Goal: Navigation & Orientation: Find specific page/section

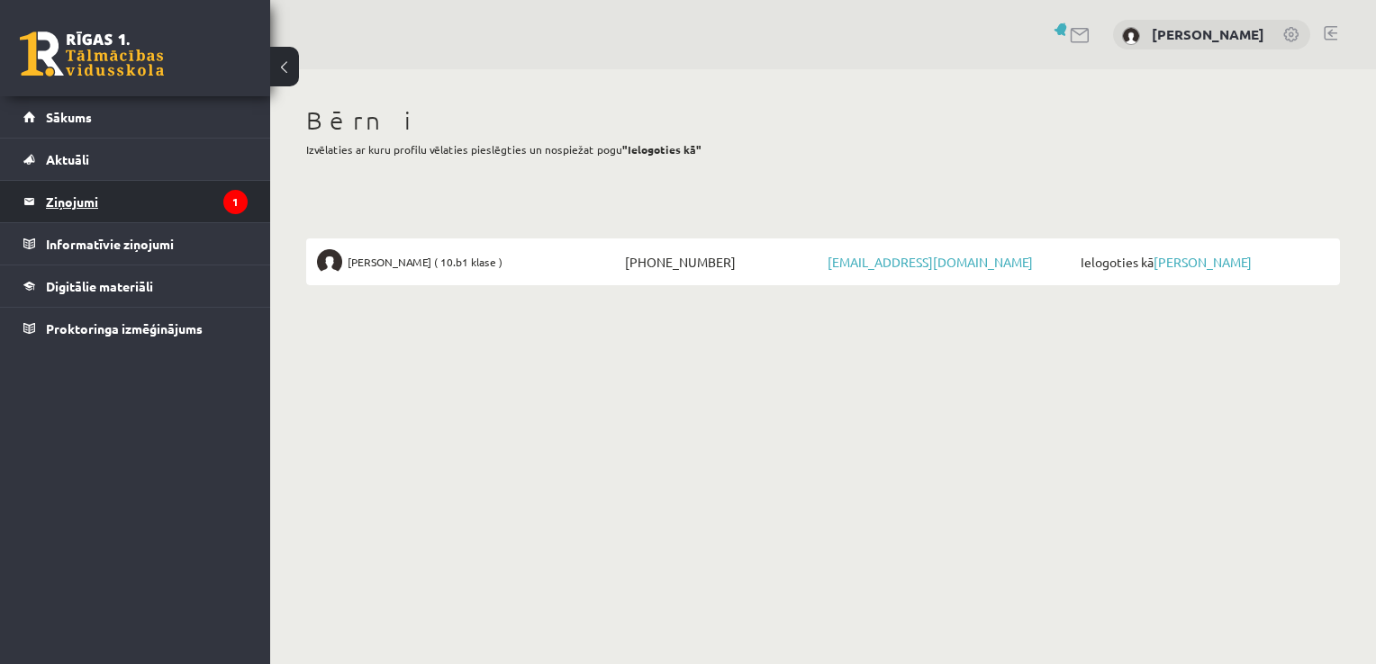
click at [166, 196] on legend "Ziņojumi 1" at bounding box center [147, 201] width 202 height 41
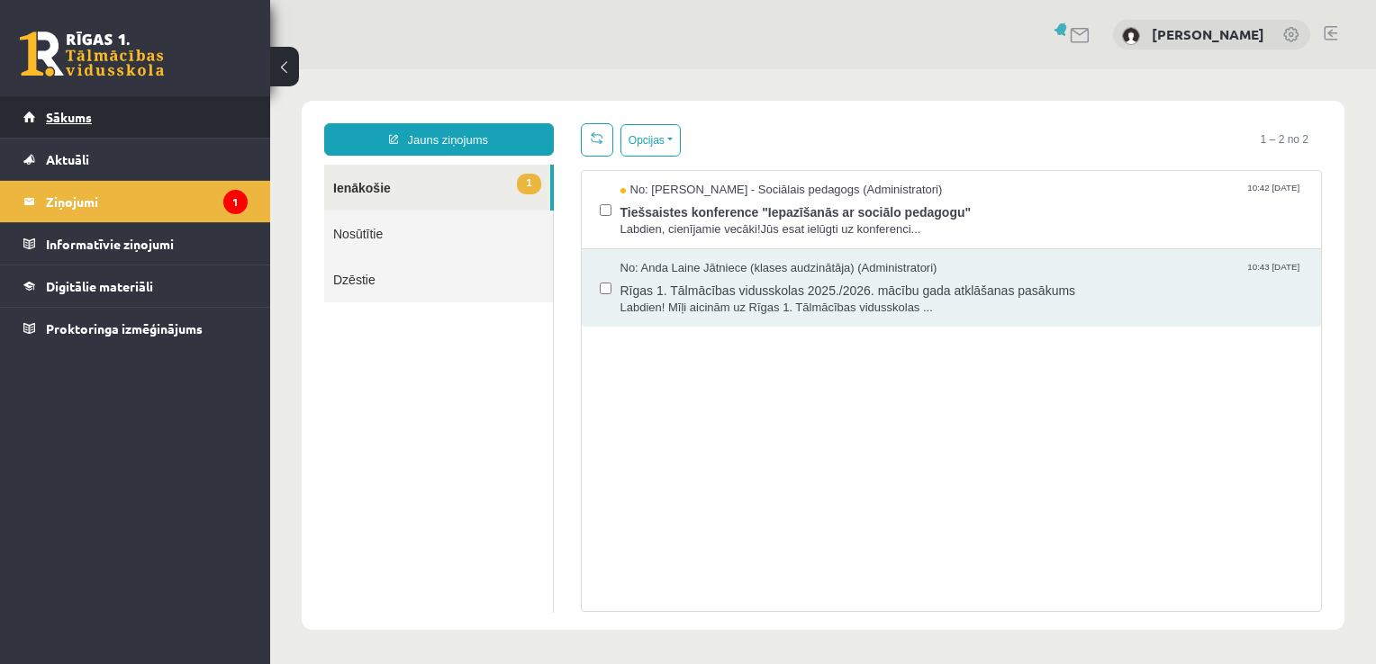
click at [122, 126] on link "Sākums" at bounding box center [135, 116] width 224 height 41
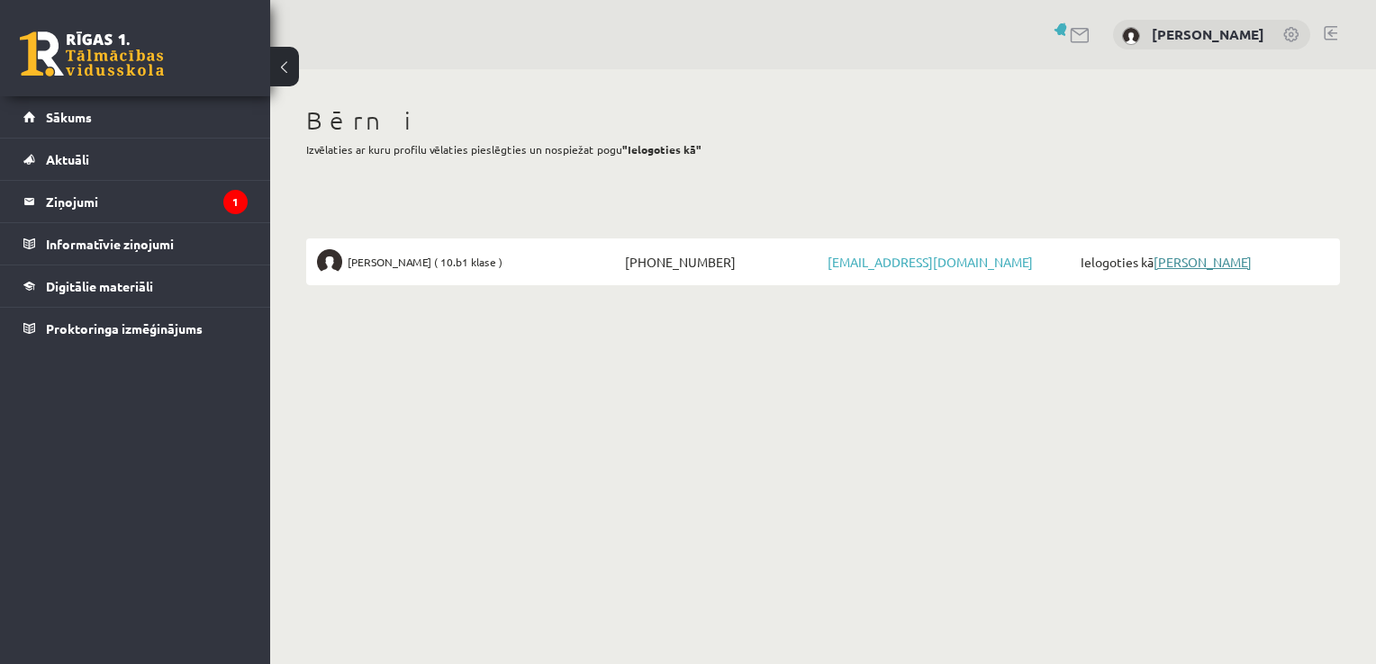
click at [1208, 260] on link "[PERSON_NAME]" at bounding box center [1202, 262] width 98 height 16
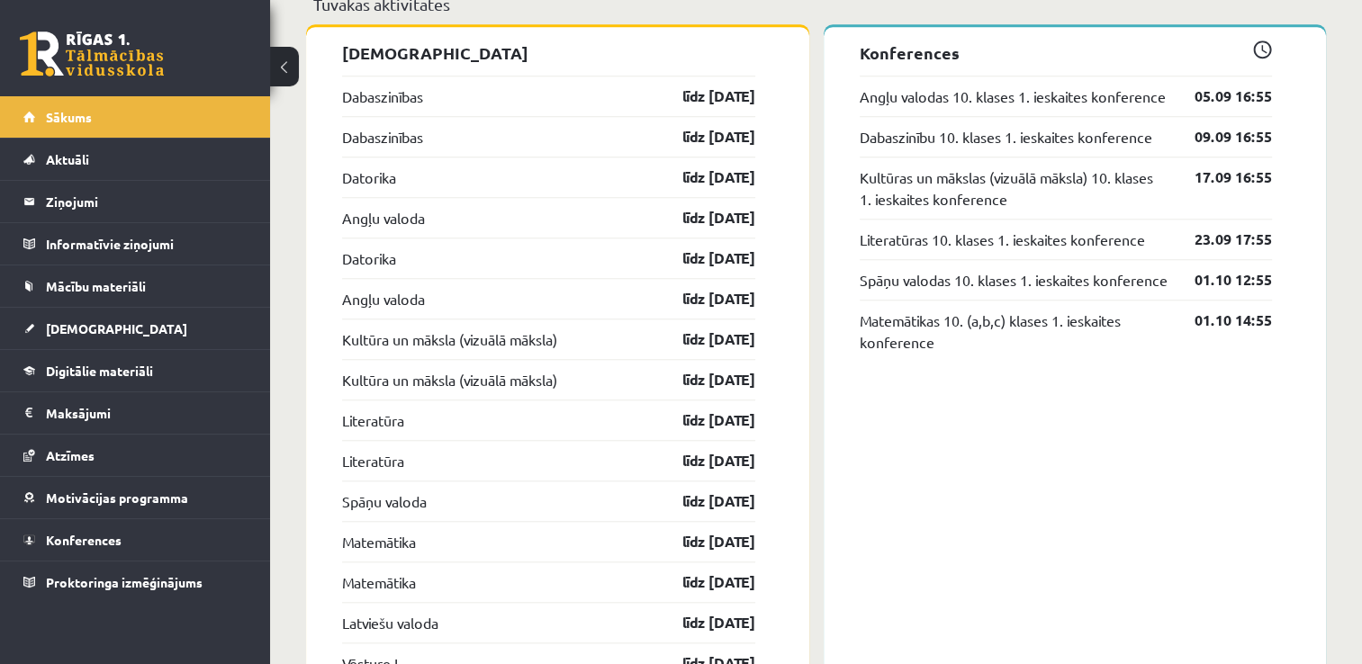
scroll to position [1440, 0]
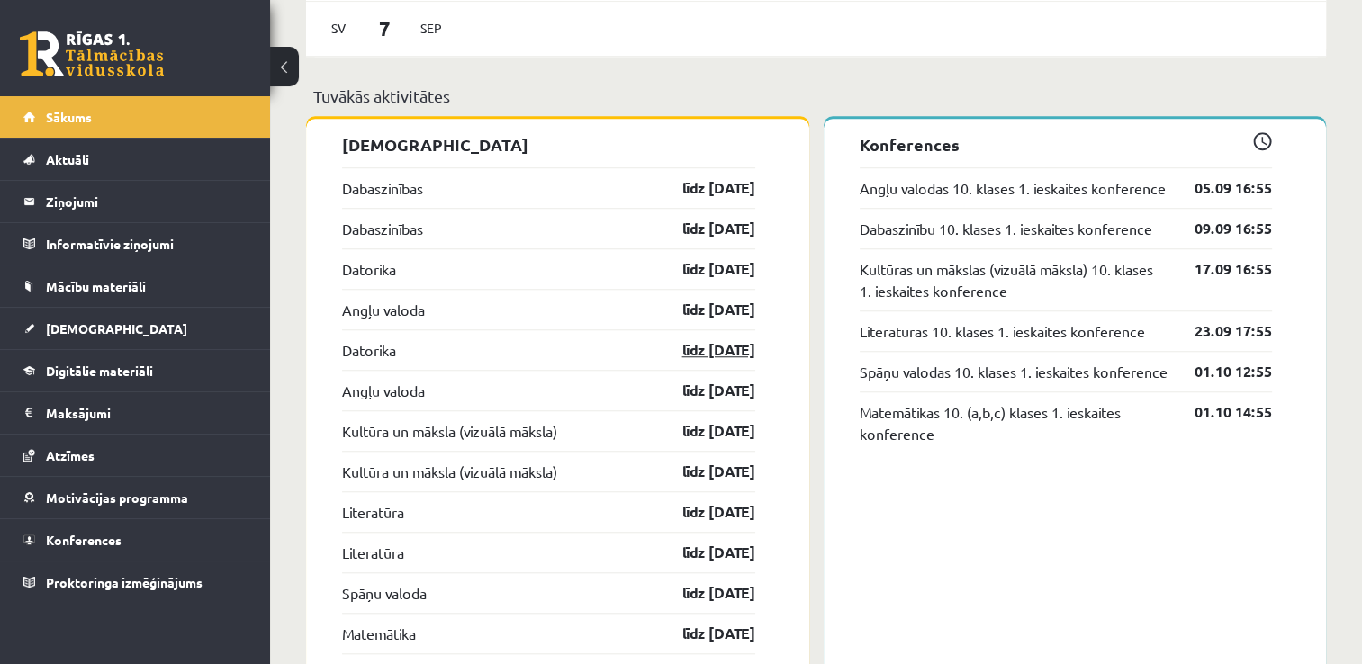
click at [685, 361] on link "līdz [DATE]" at bounding box center [703, 350] width 104 height 22
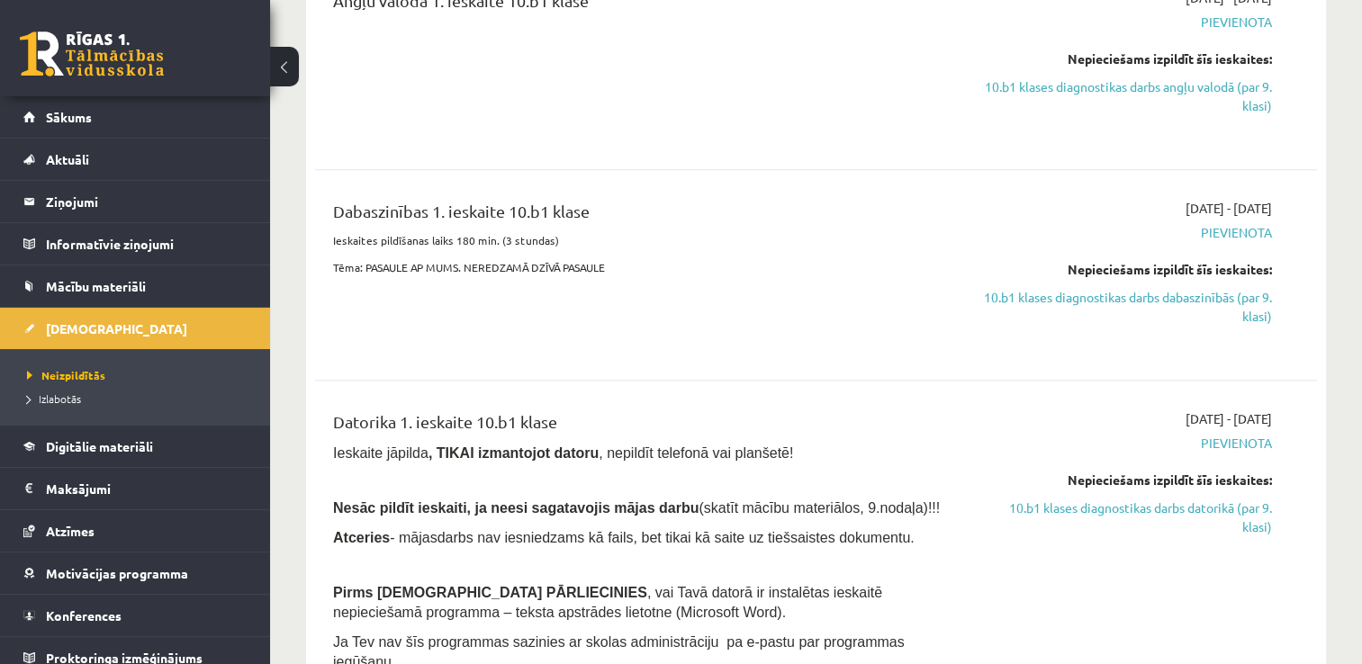
scroll to position [810, 0]
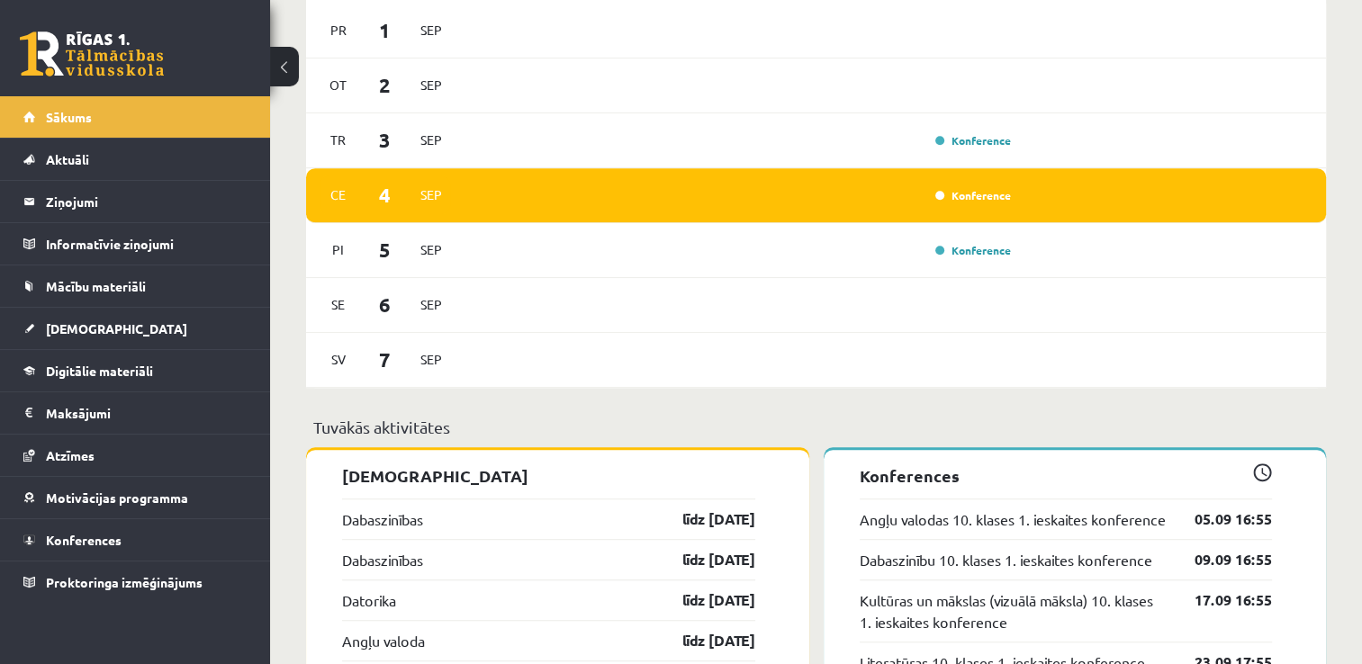
scroll to position [900, 0]
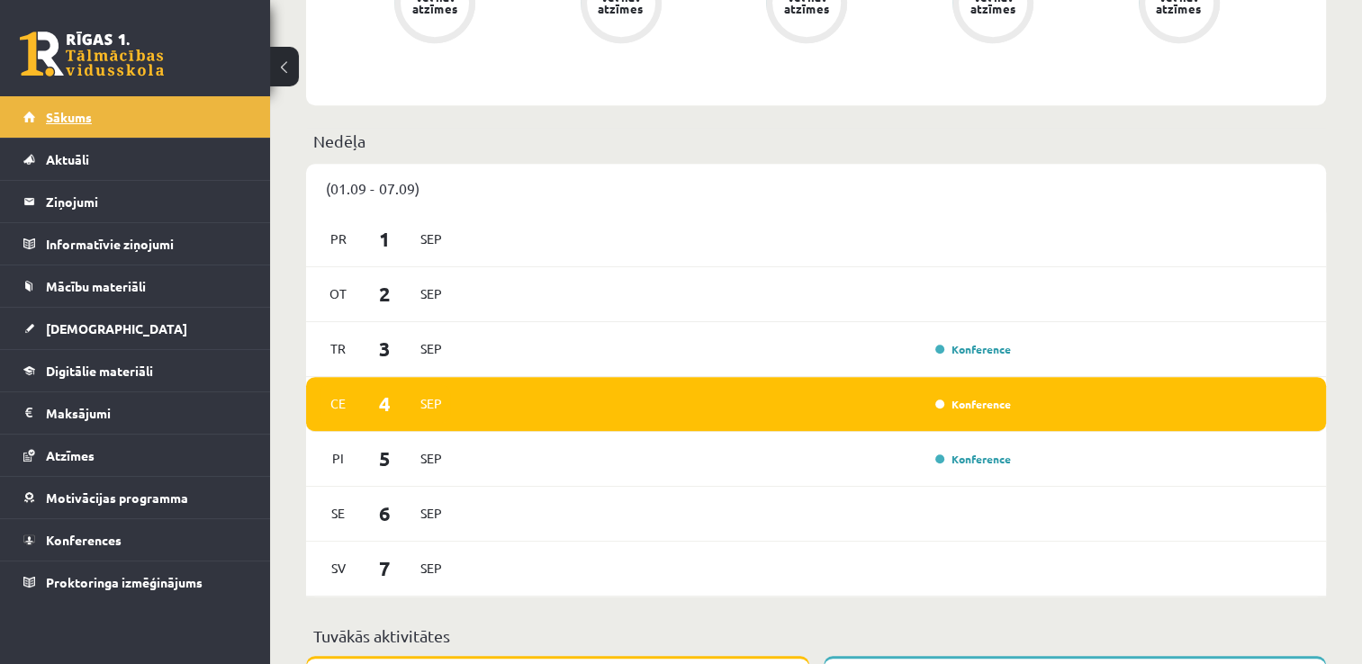
click at [115, 115] on link "Sākums" at bounding box center [135, 116] width 224 height 41
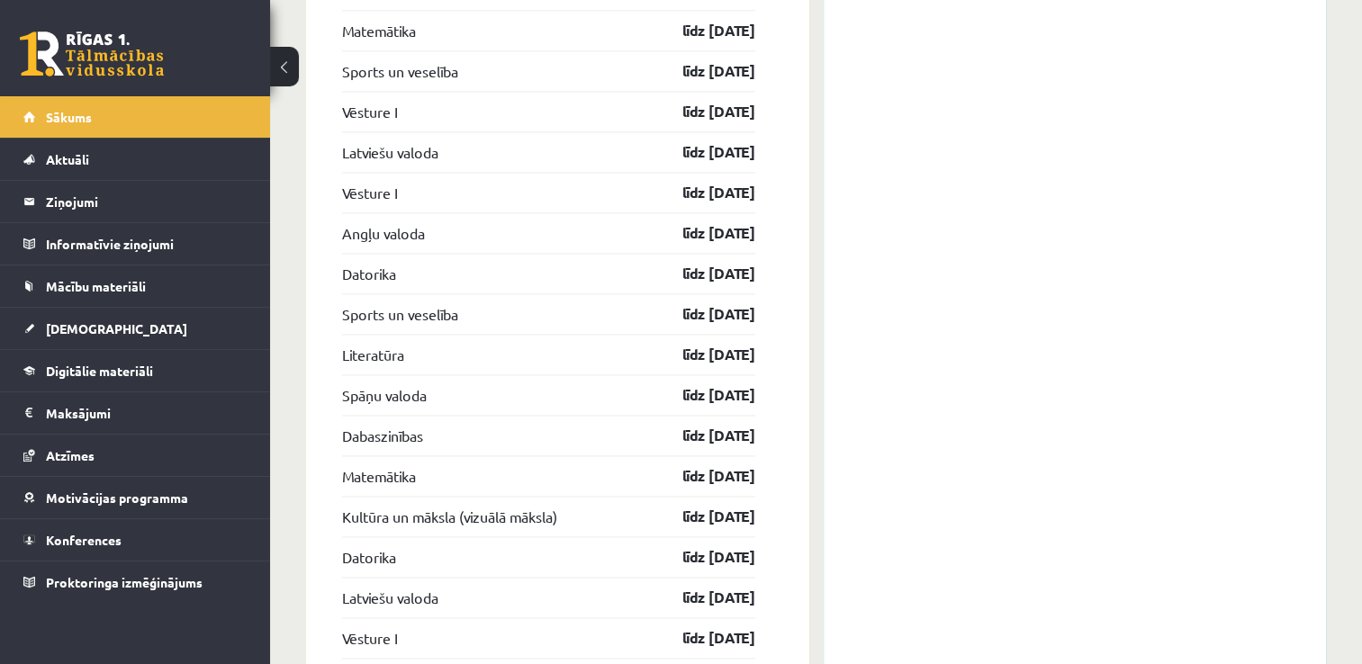
scroll to position [2993, 0]
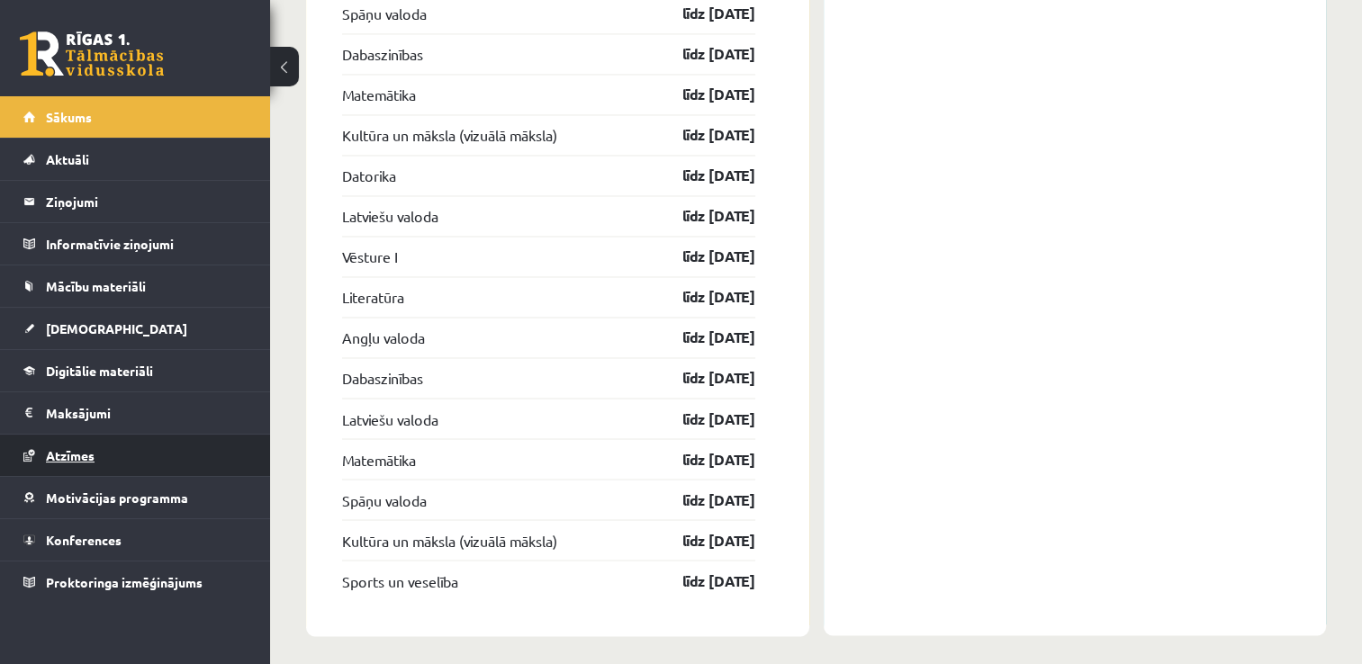
click at [70, 453] on span "Atzīmes" at bounding box center [70, 455] width 49 height 16
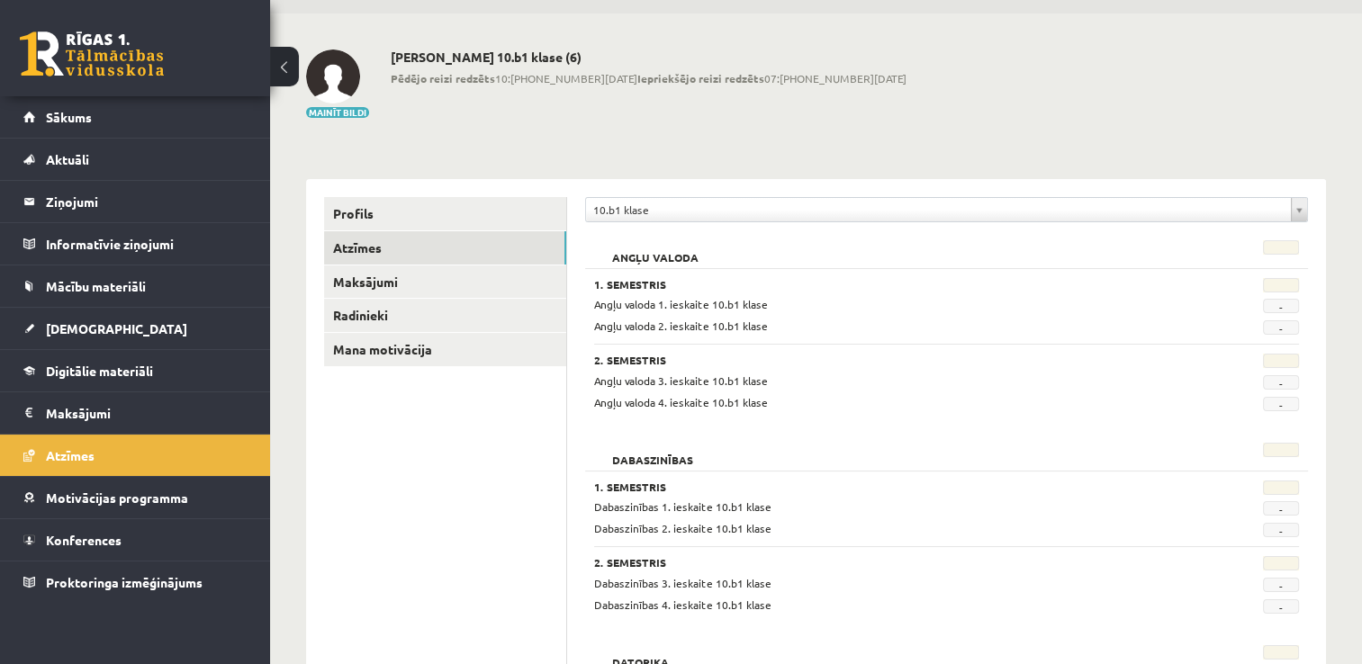
scroll to position [90, 0]
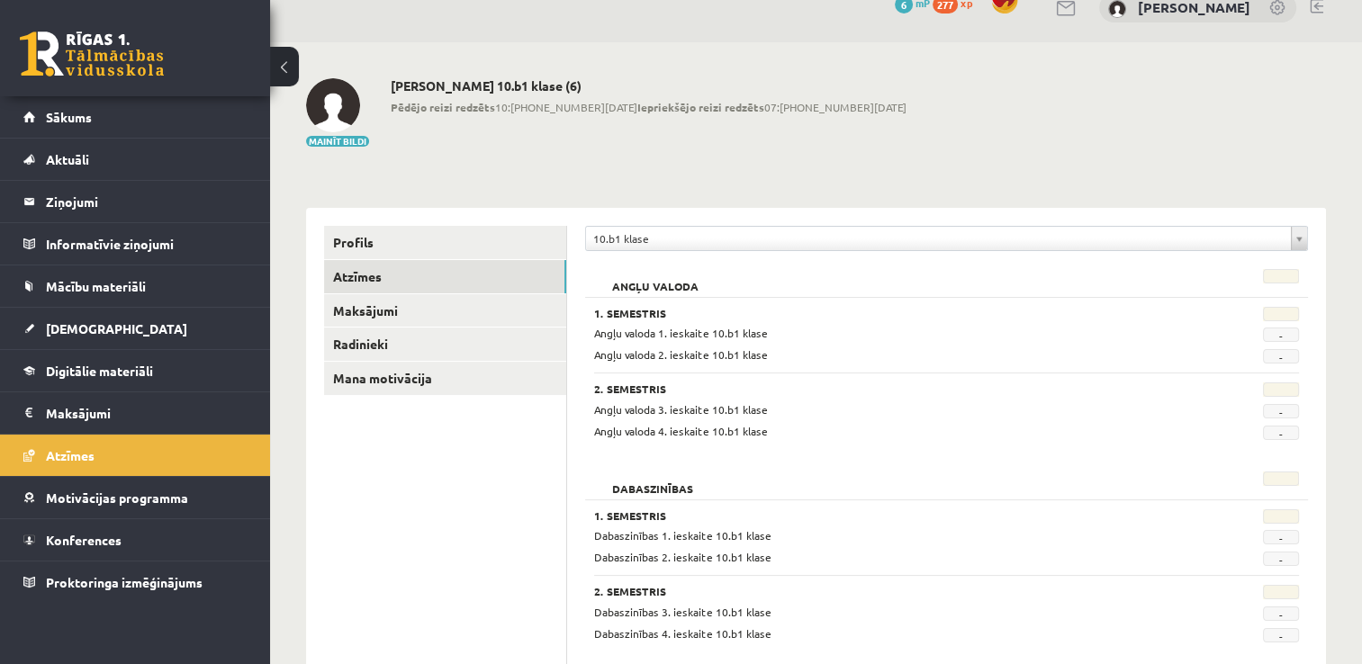
click at [1285, 339] on span "-" at bounding box center [1281, 335] width 36 height 14
click at [1272, 369] on div "1. Semestris Angļu valoda 1. ieskaite 10.b1 klase - Angļu valoda 2. ieskaite 10…" at bounding box center [946, 368] width 723 height 143
click at [434, 303] on link "Maksājumi" at bounding box center [445, 310] width 242 height 33
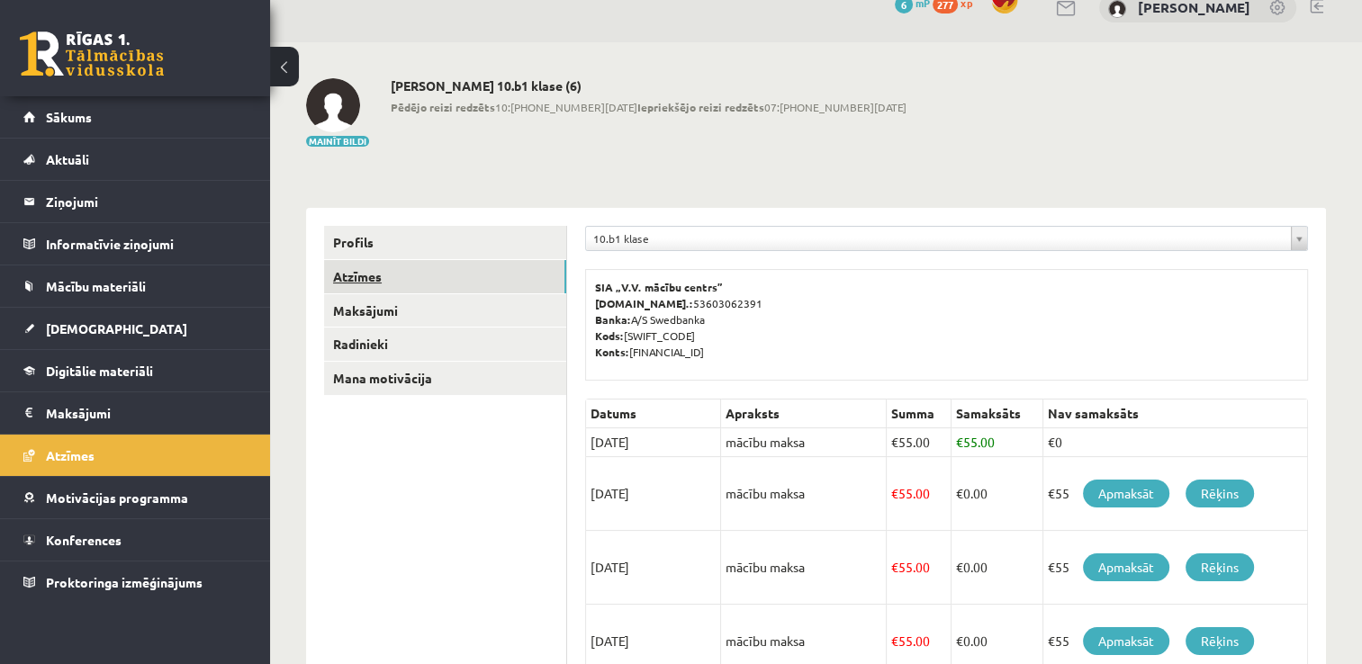
click at [375, 275] on link "Atzīmes" at bounding box center [445, 276] width 242 height 33
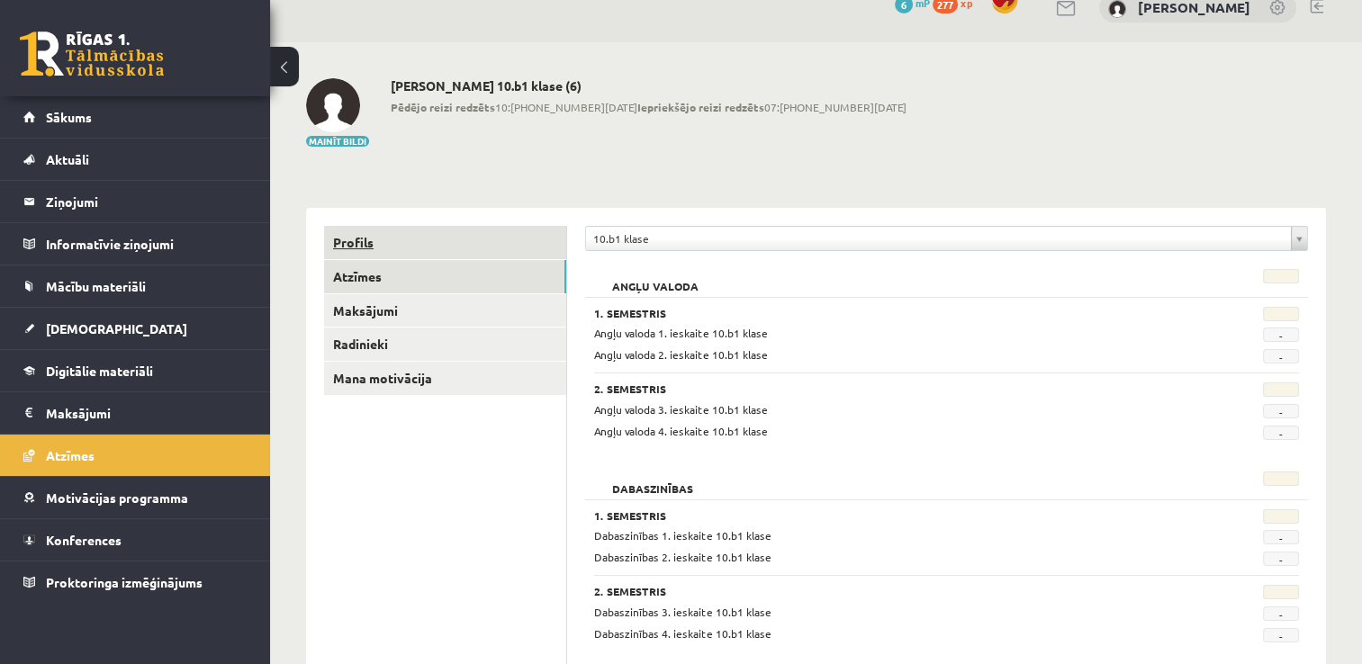
click at [384, 235] on link "Profils" at bounding box center [445, 242] width 242 height 33
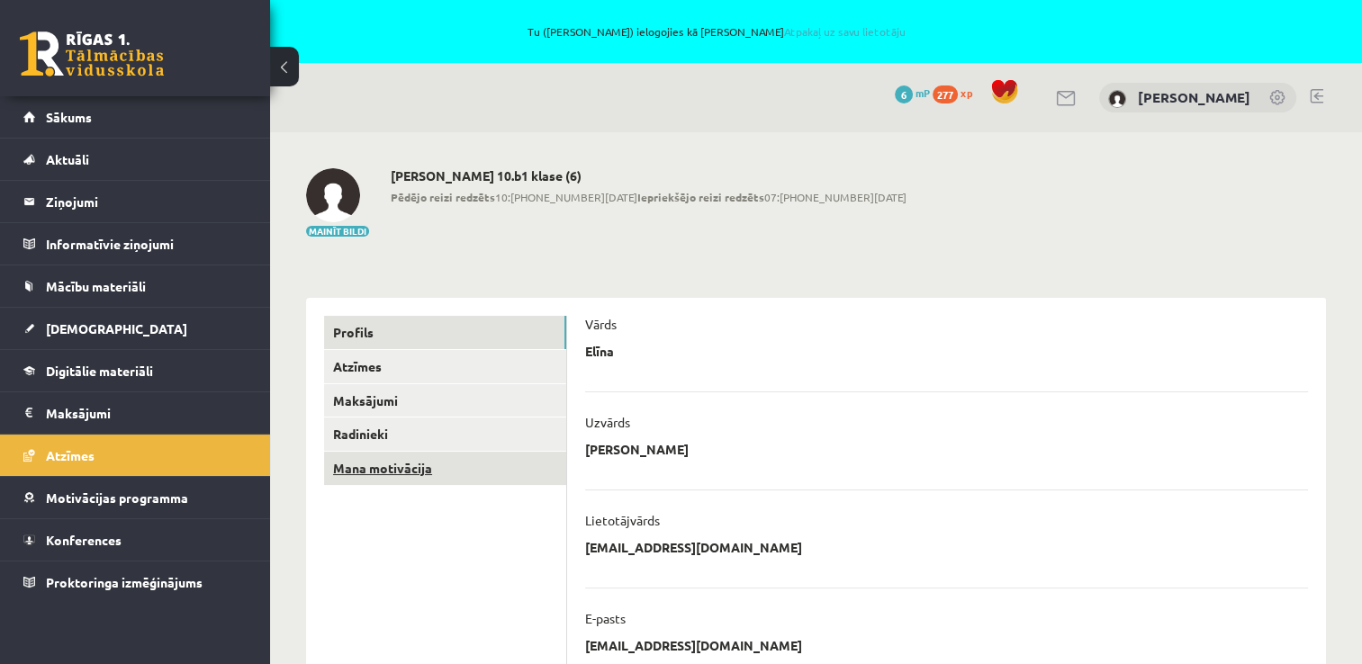
click at [374, 482] on link "Mana motivācija" at bounding box center [445, 468] width 242 height 33
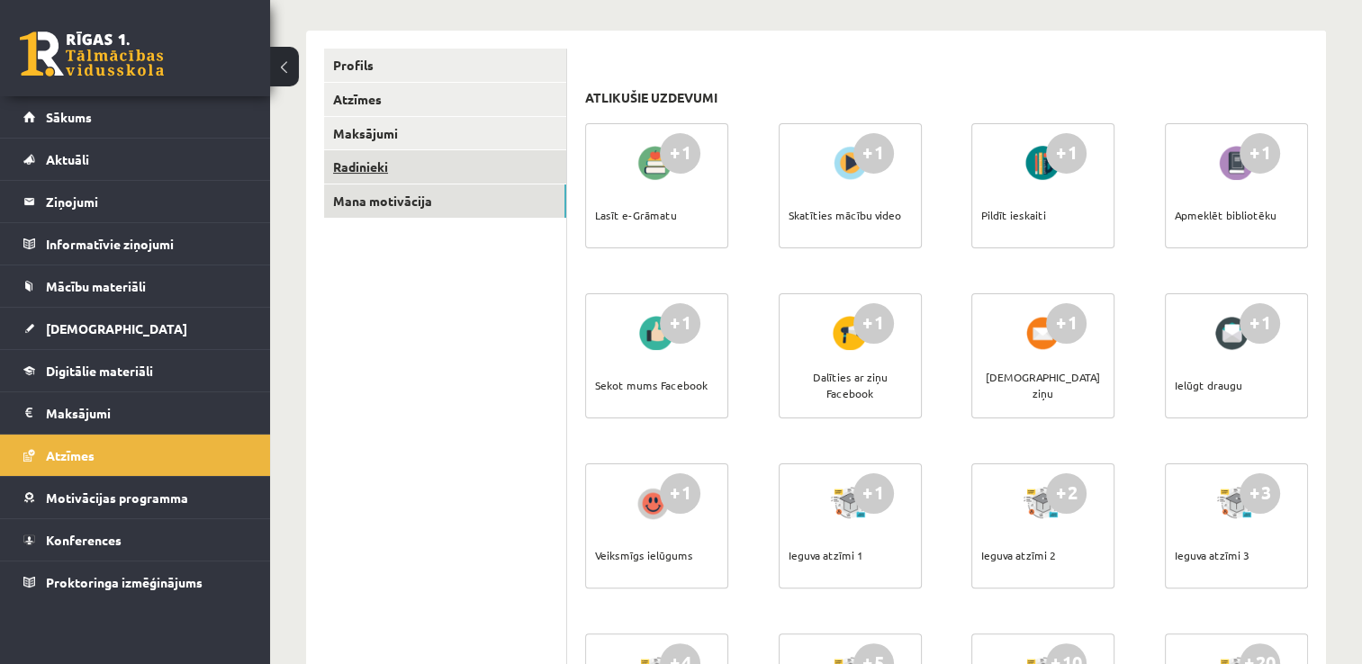
scroll to position [270, 0]
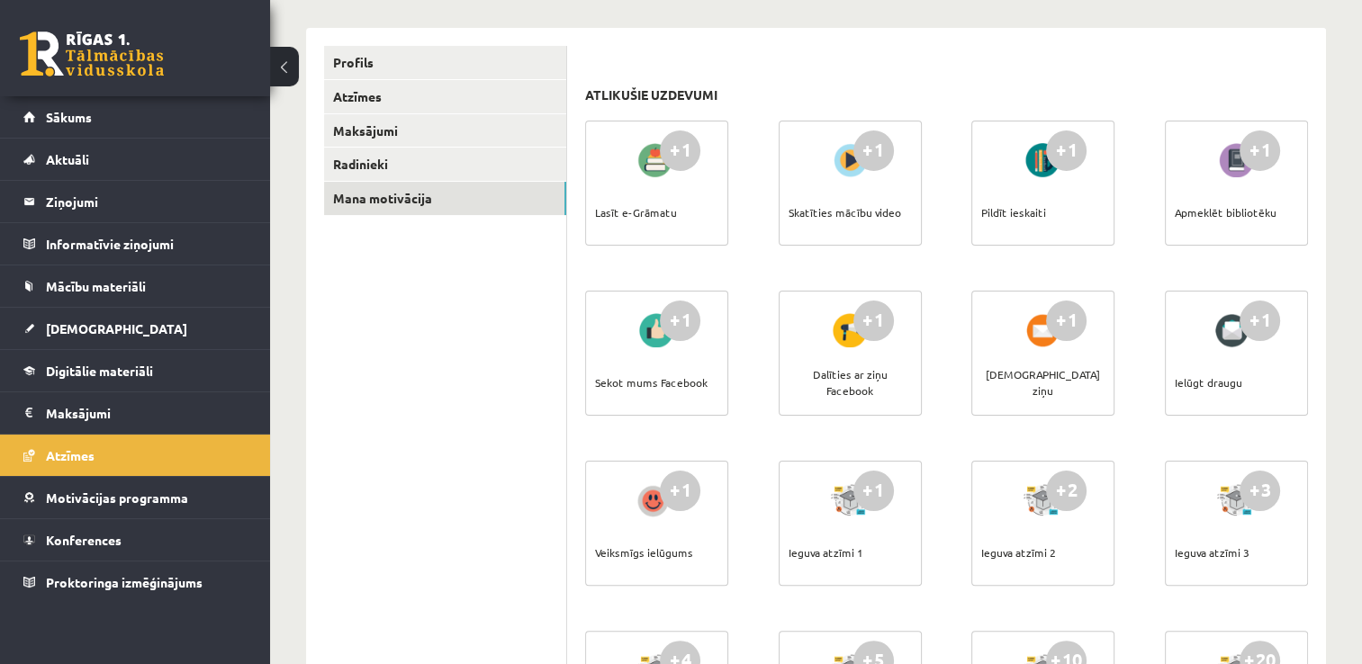
click at [684, 156] on div "+1" at bounding box center [680, 151] width 41 height 41
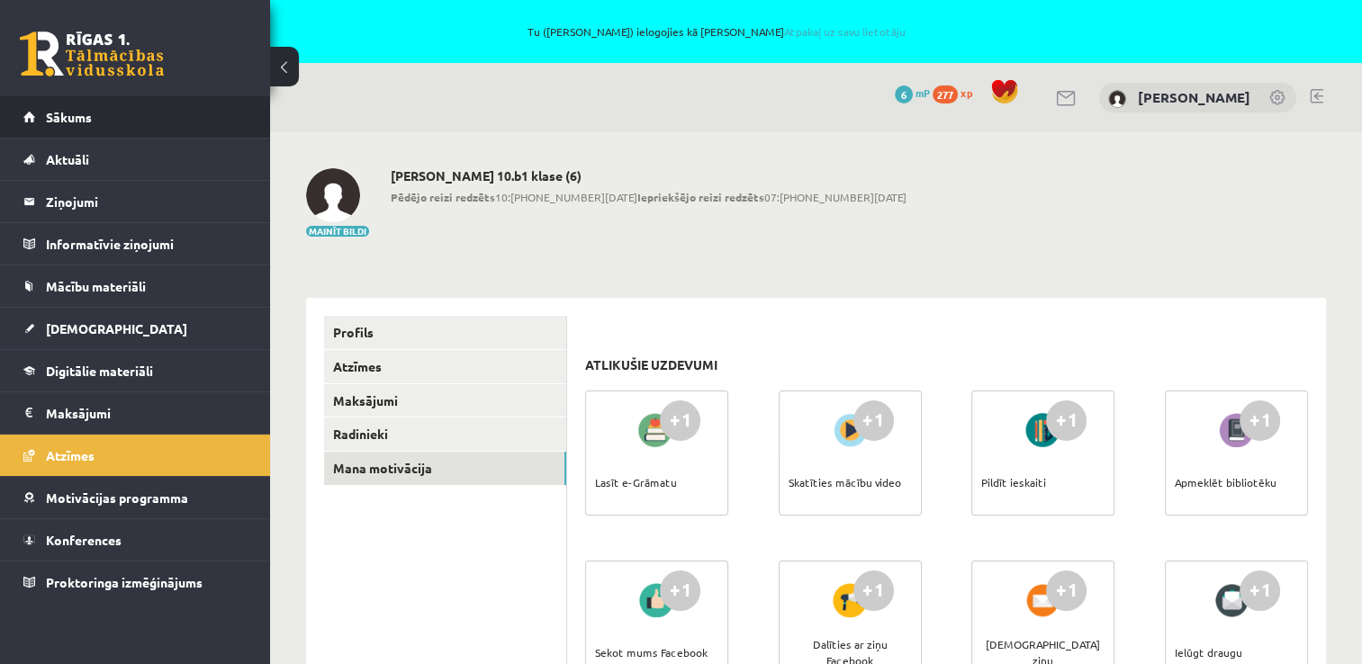
click at [248, 117] on li "Sākums" at bounding box center [135, 117] width 270 height 42
click at [61, 120] on span "Sākums" at bounding box center [69, 117] width 46 height 16
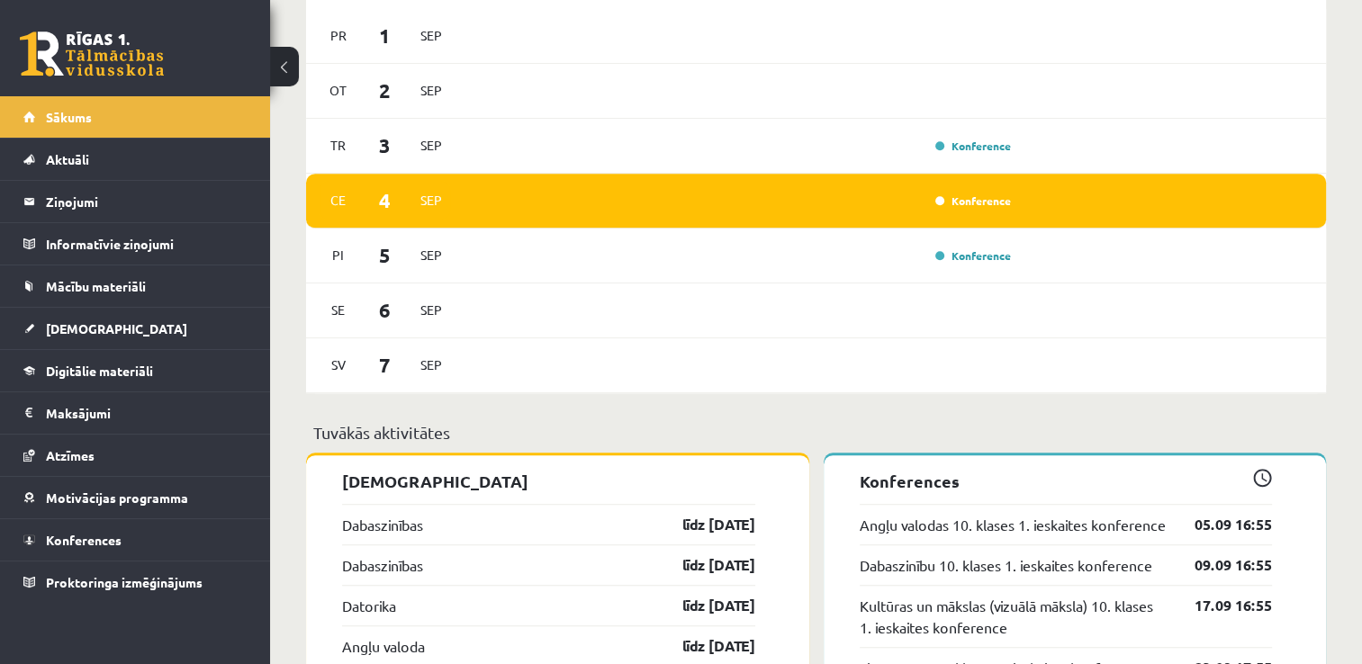
scroll to position [1440, 0]
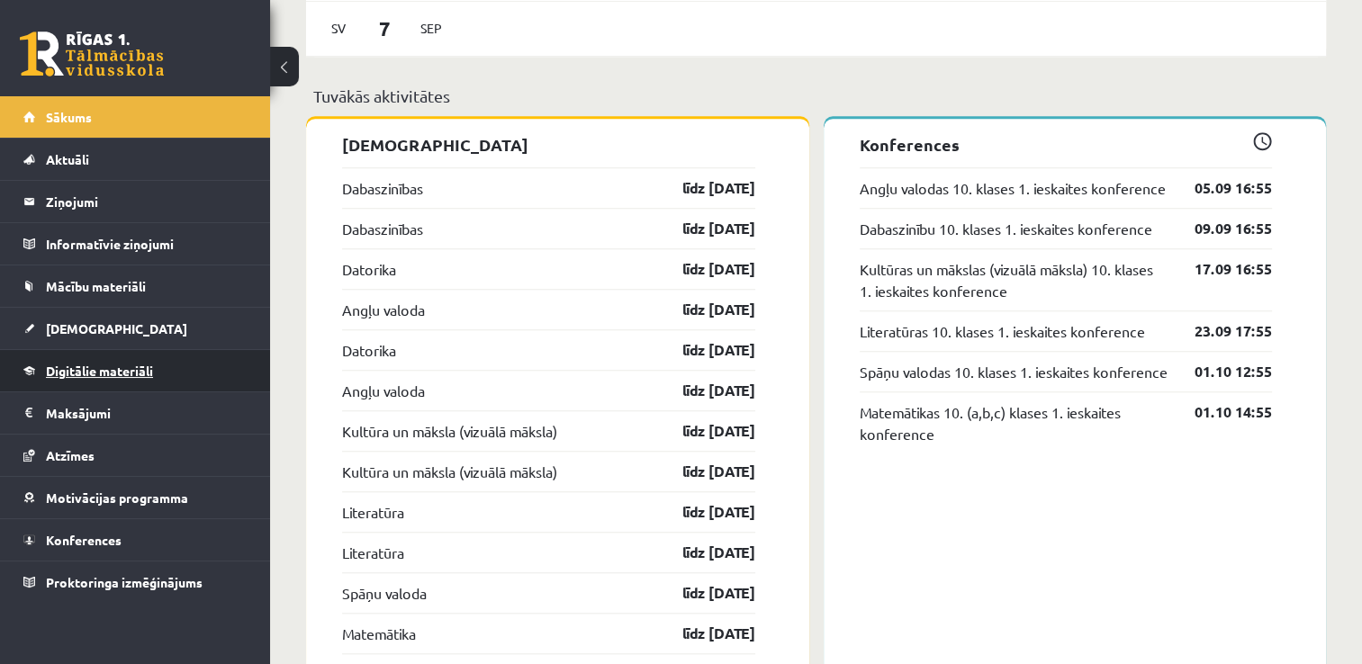
click at [92, 382] on link "Digitālie materiāli" at bounding box center [135, 370] width 224 height 41
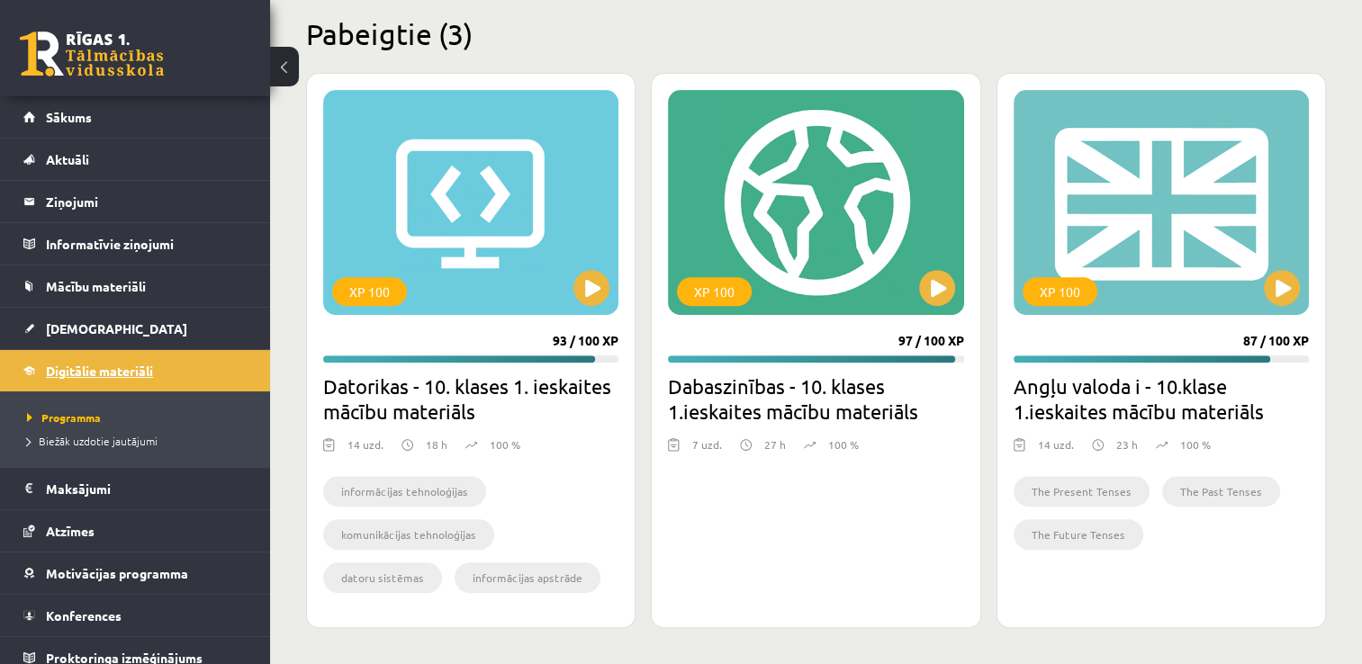
scroll to position [604, 0]
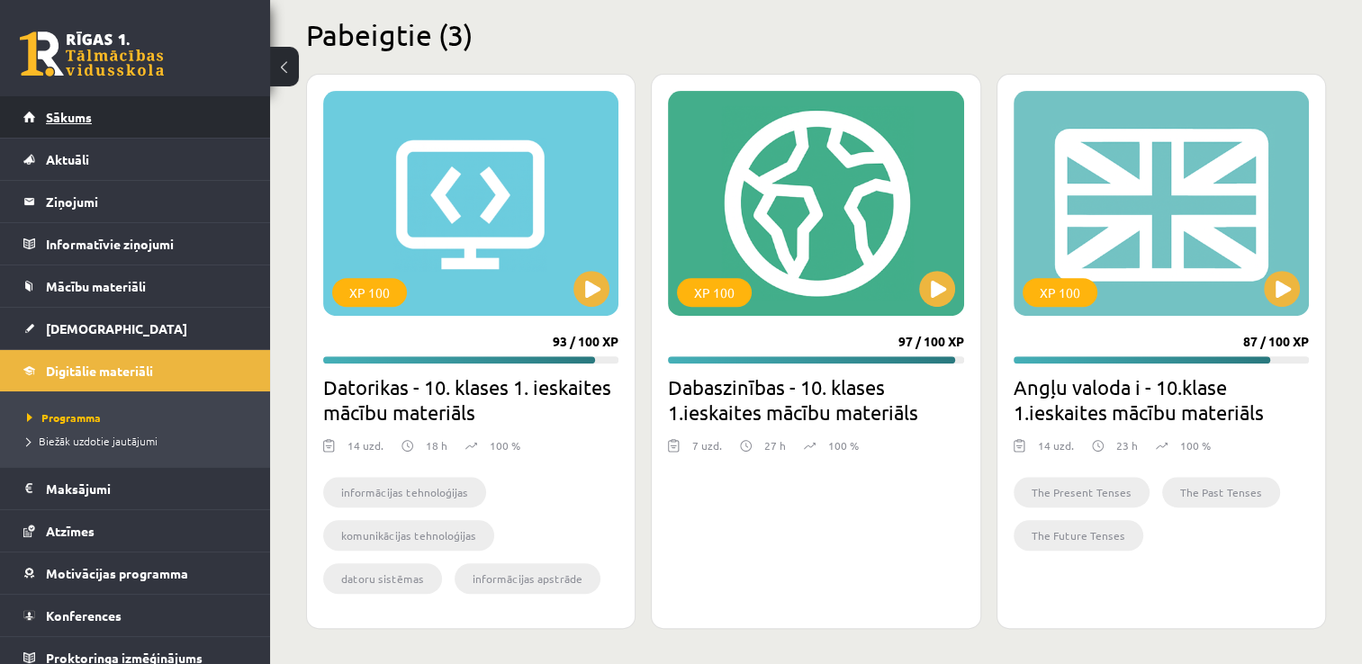
click at [65, 129] on link "Sākums" at bounding box center [135, 116] width 224 height 41
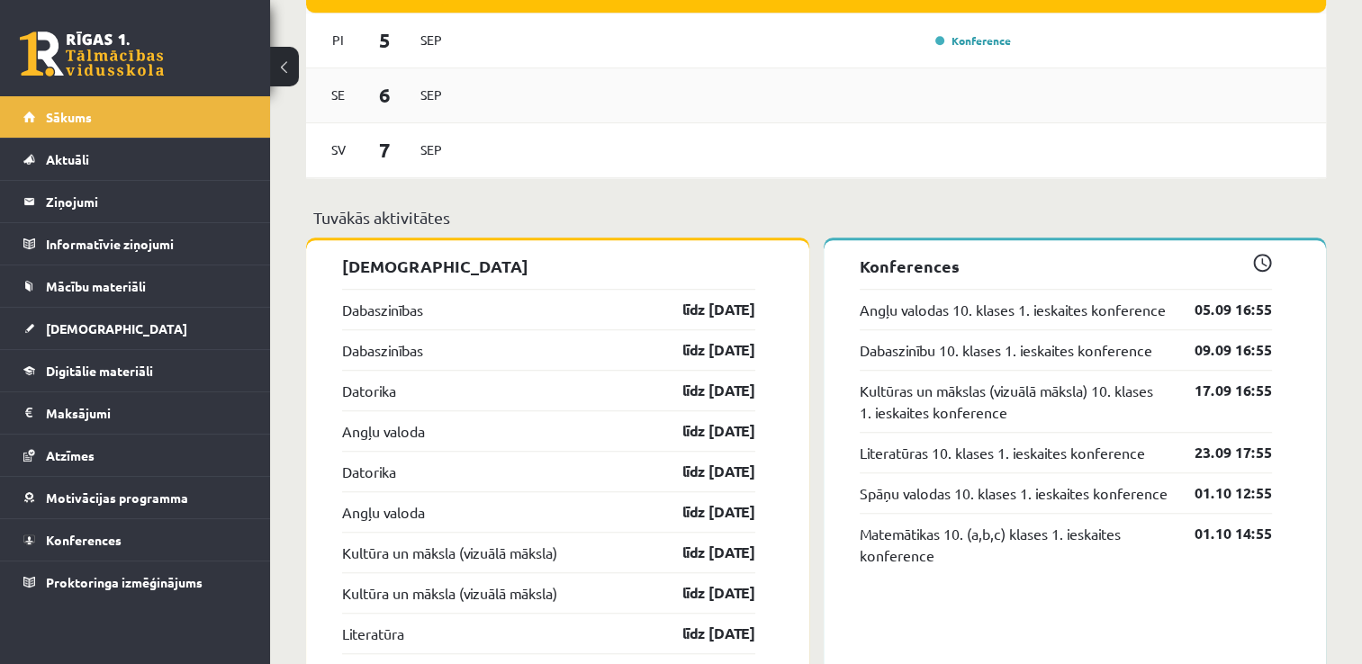
scroll to position [1350, 0]
